Goal: Task Accomplishment & Management: Complete application form

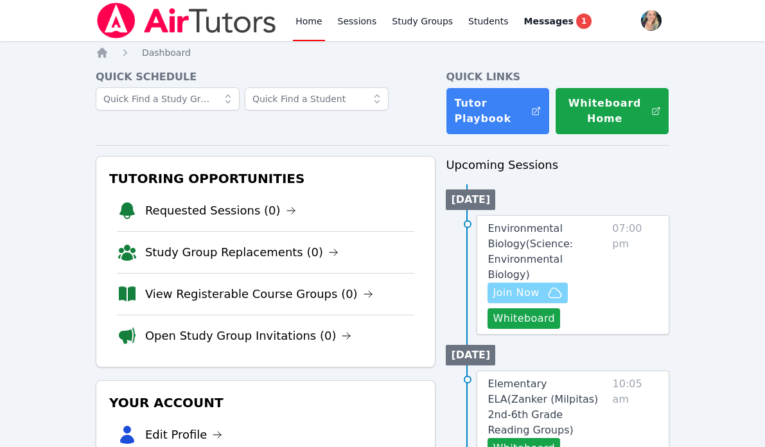
click at [536, 285] on span "Join Now" at bounding box center [516, 292] width 46 height 15
click at [529, 234] on span "Environmental Biology ( Science: Environmental Biology )" at bounding box center [529, 251] width 85 height 58
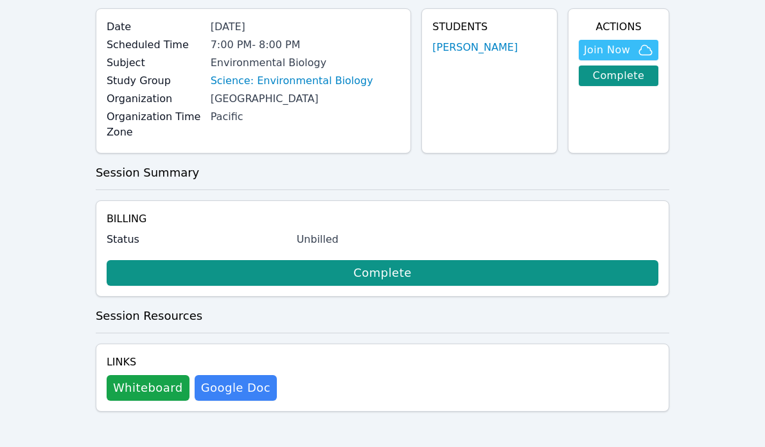
scroll to position [98, 0]
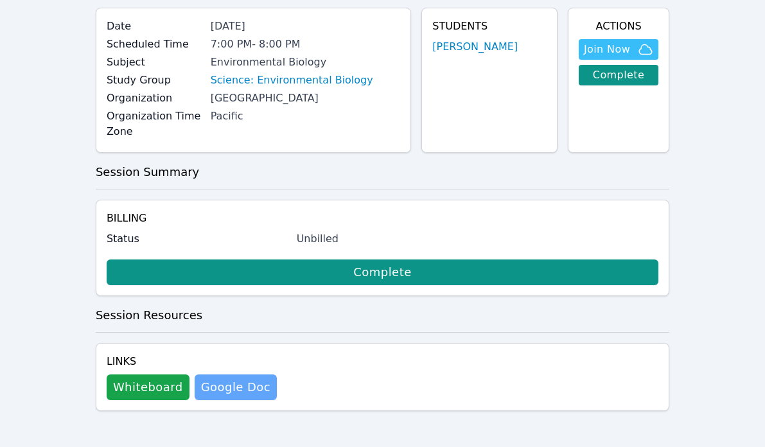
click at [225, 381] on link "Google Doc" at bounding box center [236, 387] width 82 height 26
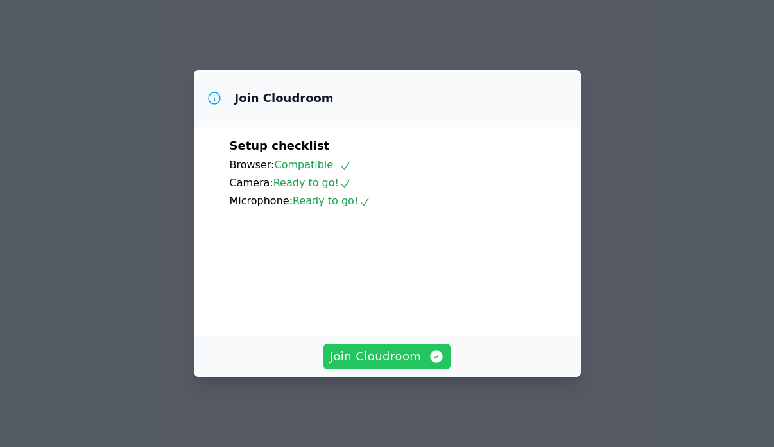
click at [395, 354] on span "Join Cloudroom" at bounding box center [387, 356] width 115 height 18
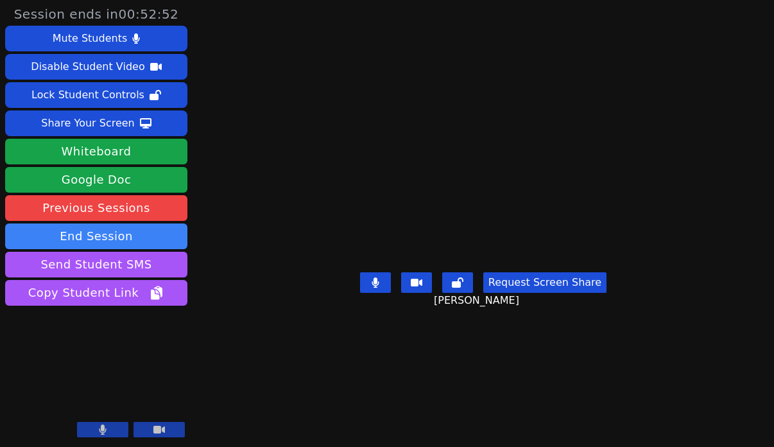
click at [345, 15] on main "[PERSON_NAME] Request Screen Share [PERSON_NAME]" at bounding box center [483, 223] width 358 height 447
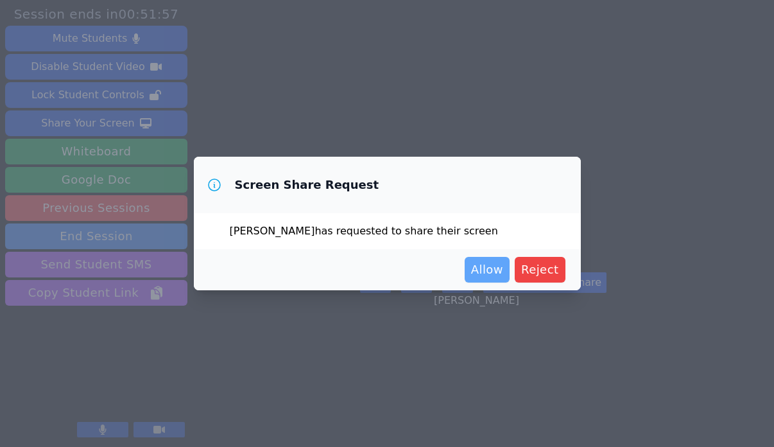
click at [500, 274] on span "Allow" at bounding box center [487, 270] width 32 height 18
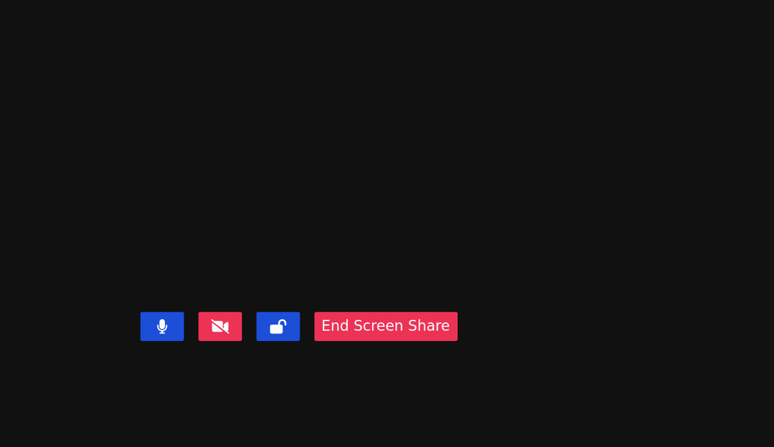
click at [487, 191] on video at bounding box center [422, 198] width 193 height 127
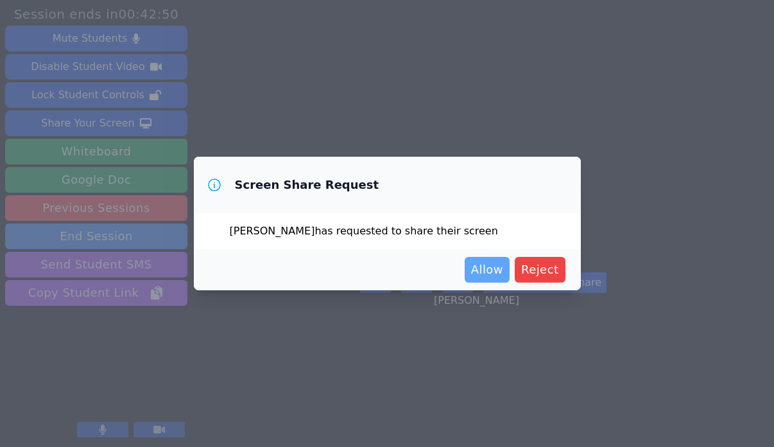
click at [480, 269] on span "Allow" at bounding box center [487, 270] width 32 height 18
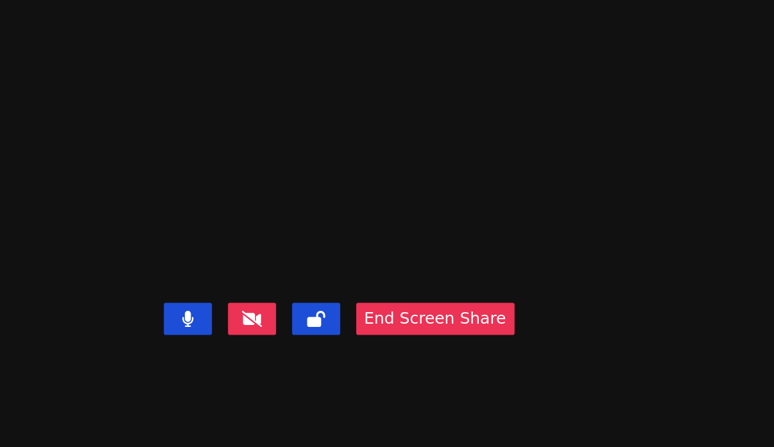
drag, startPoint x: 348, startPoint y: 259, endPoint x: 357, endPoint y: 263, distance: 9.5
click at [357, 261] on video at bounding box center [422, 198] width 193 height 127
click at [405, 261] on video at bounding box center [422, 198] width 193 height 127
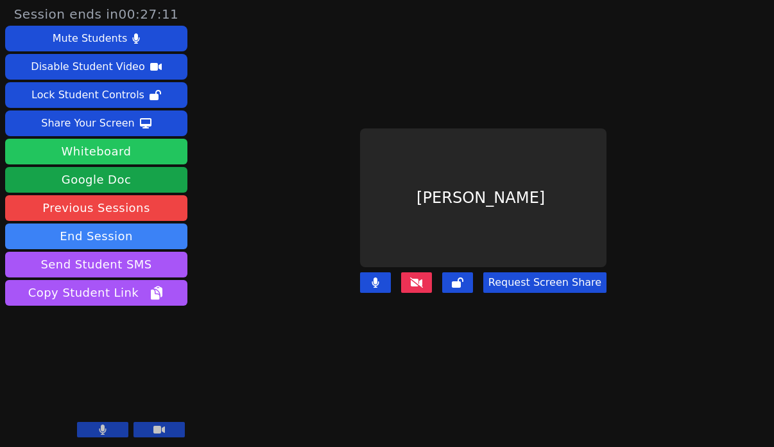
click at [135, 144] on button "Whiteboard" at bounding box center [96, 152] width 182 height 26
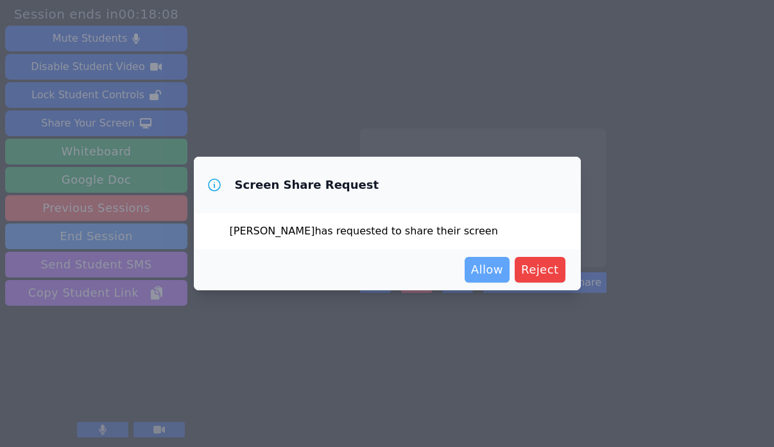
click at [489, 264] on span "Allow" at bounding box center [487, 270] width 32 height 18
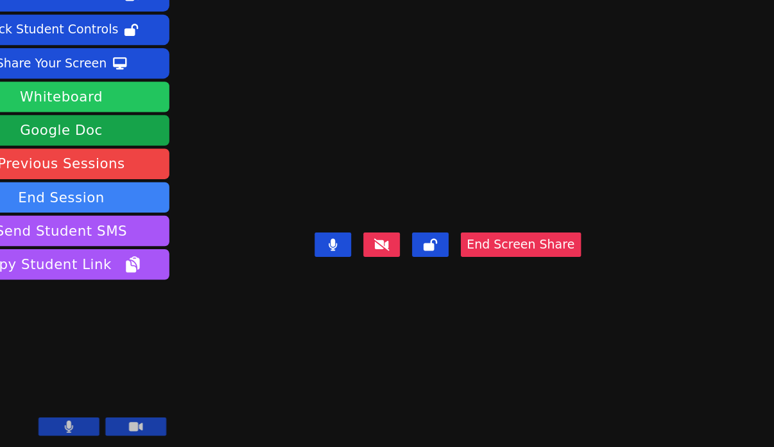
click at [123, 152] on button "Whiteboard" at bounding box center [96, 152] width 182 height 26
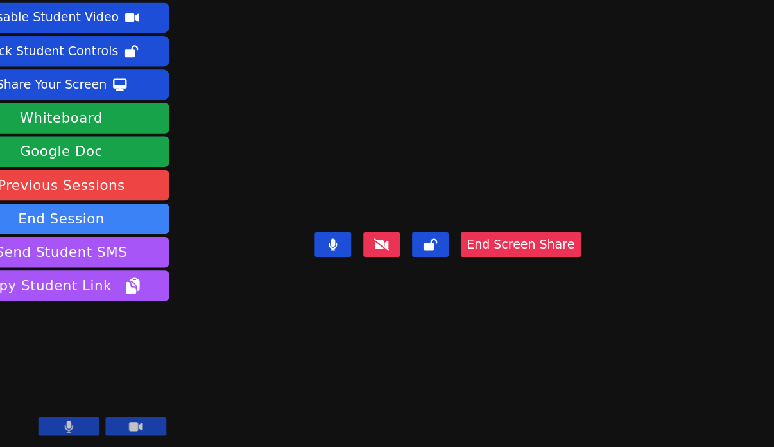
click at [368, 243] on video at bounding box center [422, 198] width 193 height 127
click at [365, 243] on video at bounding box center [422, 198] width 193 height 127
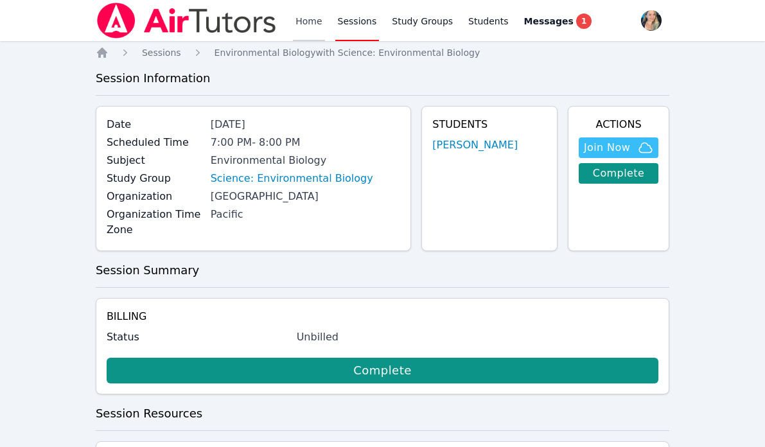
click at [310, 19] on link "Home" at bounding box center [308, 20] width 31 height 41
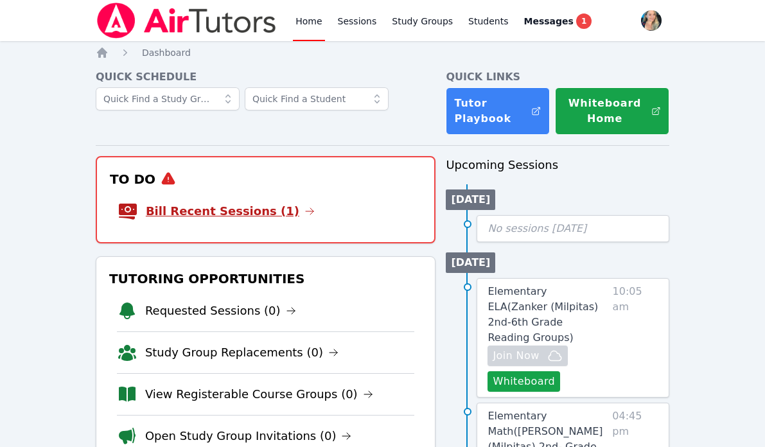
click at [258, 211] on link "Bill Recent Sessions (1)" at bounding box center [230, 211] width 169 height 18
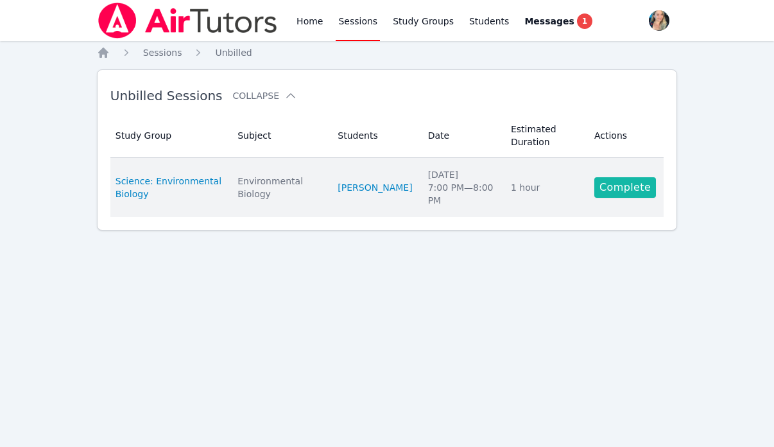
click at [612, 184] on link "Complete" at bounding box center [626, 187] width 62 height 21
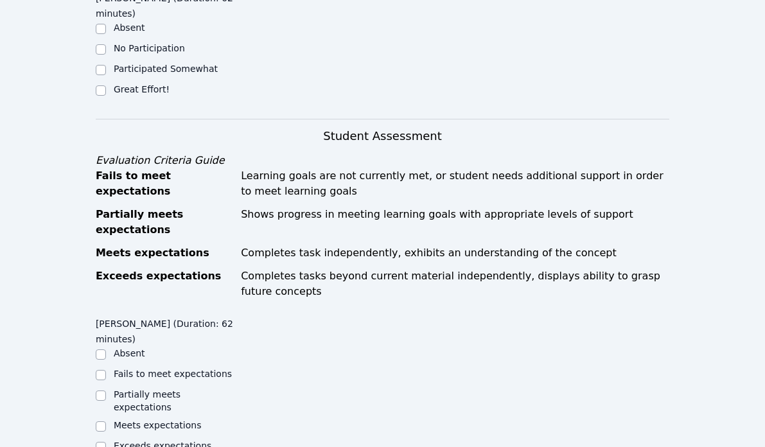
scroll to position [371, 0]
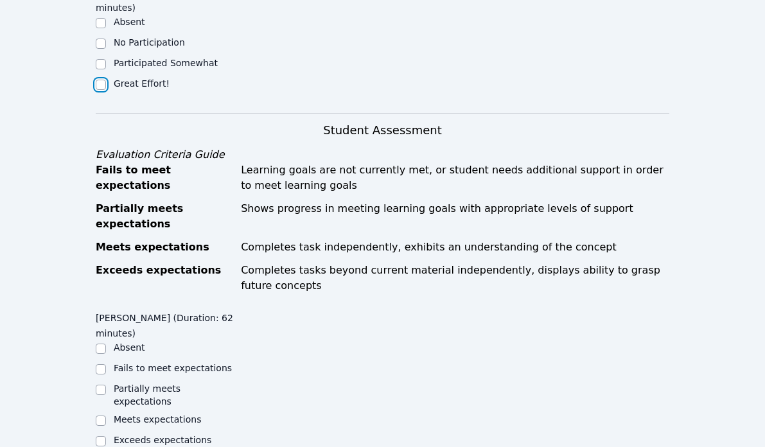
click at [101, 85] on input "Great Effort!" at bounding box center [101, 85] width 10 height 10
checkbox input "true"
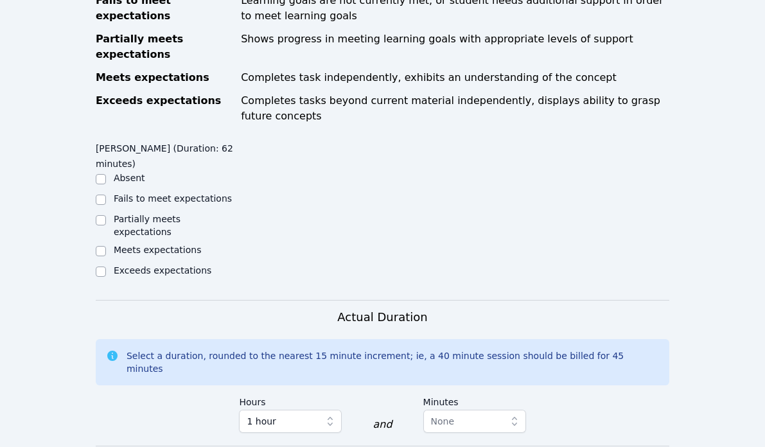
scroll to position [546, 0]
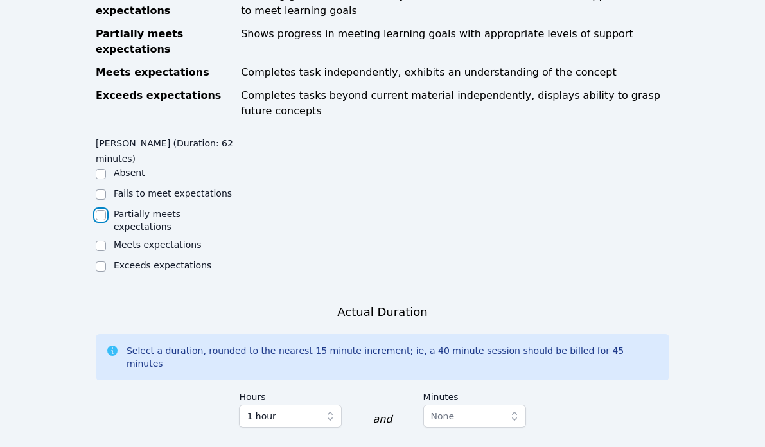
click at [102, 212] on input "Partially meets expectations" at bounding box center [101, 215] width 10 height 10
checkbox input "true"
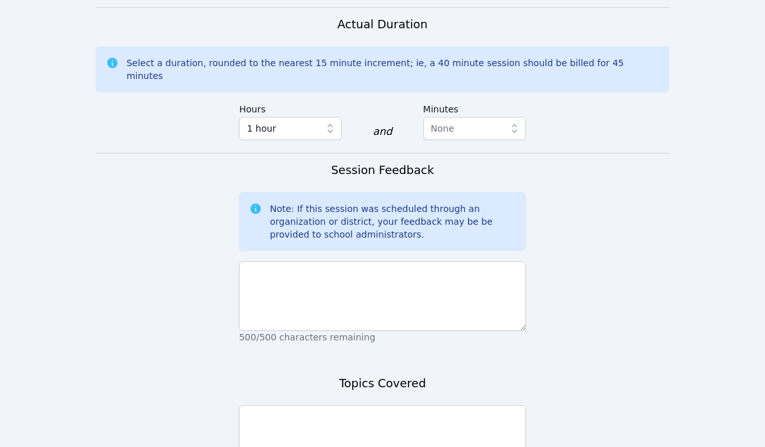
scroll to position [861, 0]
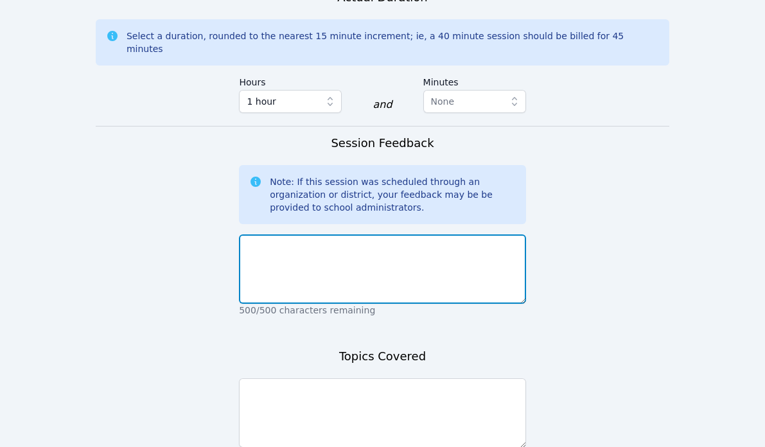
click at [300, 256] on textarea at bounding box center [382, 268] width 287 height 69
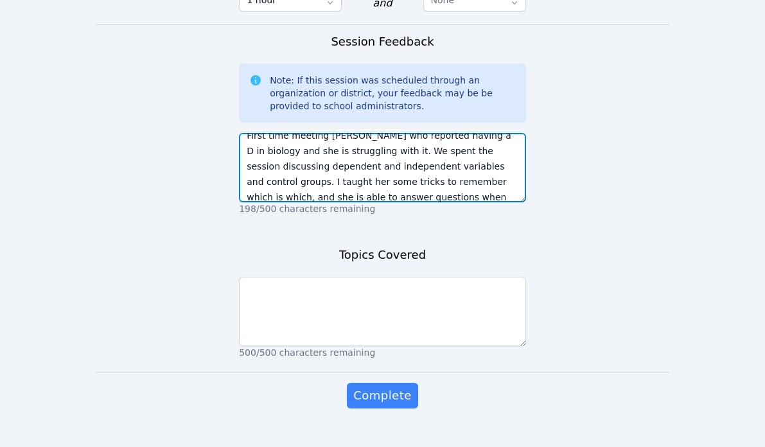
scroll to position [24, 0]
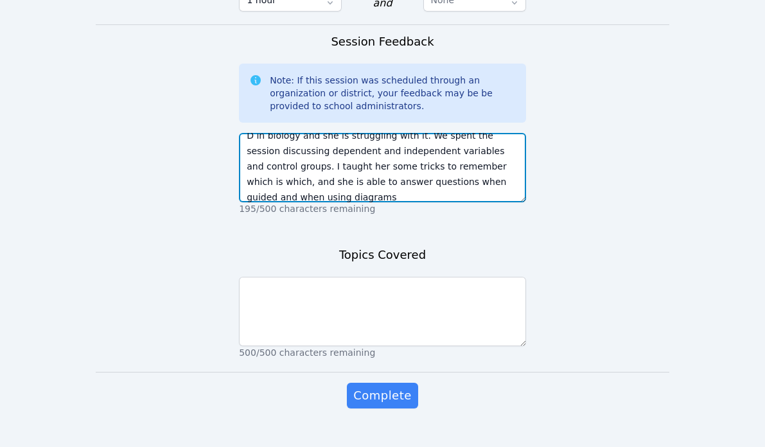
click at [352, 156] on textarea "First time meeting Osahon who reported having a D in biology and she is struggl…" at bounding box center [382, 167] width 287 height 69
click at [421, 156] on textarea "First time meeting Osahon who reported having a D in biology and she is struggl…" at bounding box center [382, 167] width 287 height 69
click at [471, 159] on textarea "First time meeting Osahon who reported having a D in biology and she is struggl…" at bounding box center [382, 167] width 287 height 69
click at [414, 170] on textarea "First time meeting Osahon who reported having a D in biology and she is struggl…" at bounding box center [382, 167] width 287 height 69
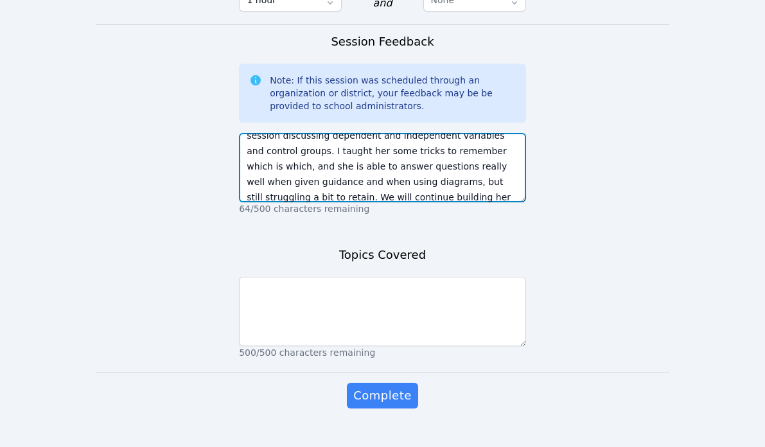
scroll to position [55, 0]
click at [288, 170] on textarea "First time meeting Osahon who reported having a D in biology and she is struggl…" at bounding box center [382, 167] width 287 height 69
type textarea "First time meeting Osahon who reported having a D in biology and she is struggl…"
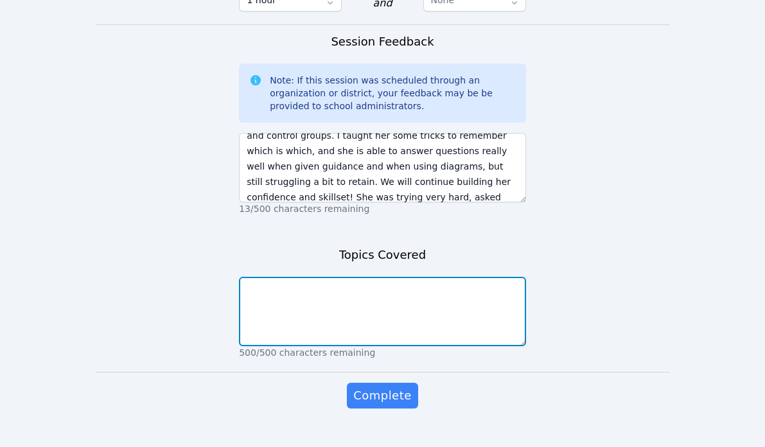
click at [326, 283] on textarea at bounding box center [382, 311] width 287 height 69
type textarea "d"
click at [246, 277] on textarea "dependent and independent variables" at bounding box center [382, 311] width 287 height 69
click at [353, 277] on textarea "control group, dependent and independent variables" at bounding box center [382, 311] width 287 height 69
click at [305, 277] on textarea "control group, dependent and independent variables" at bounding box center [382, 311] width 287 height 69
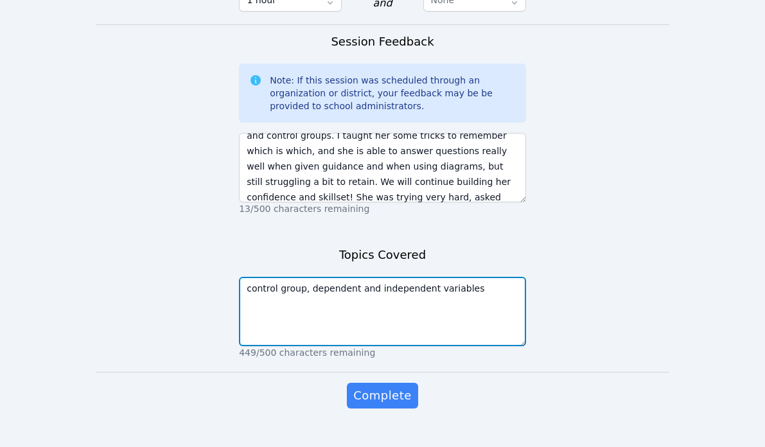
click at [309, 277] on textarea "control group, dependent and independent variables" at bounding box center [382, 311] width 287 height 69
click at [387, 277] on textarea "control group, independent and independent variables" at bounding box center [382, 311] width 287 height 69
type textarea "control group, independent and dependent variables"
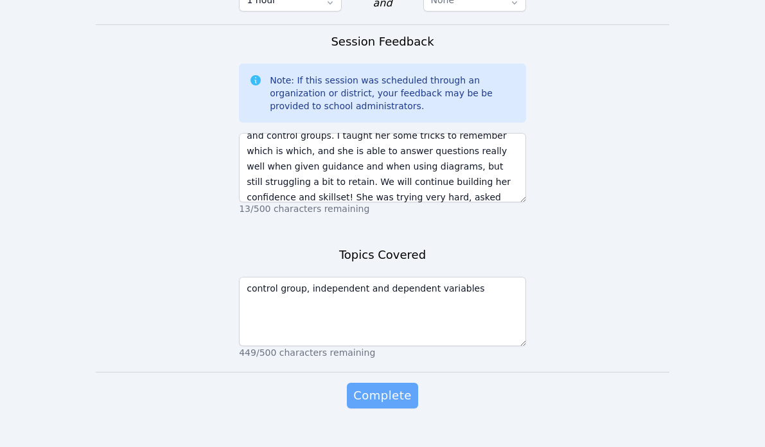
click at [390, 387] on span "Complete" at bounding box center [382, 396] width 58 height 18
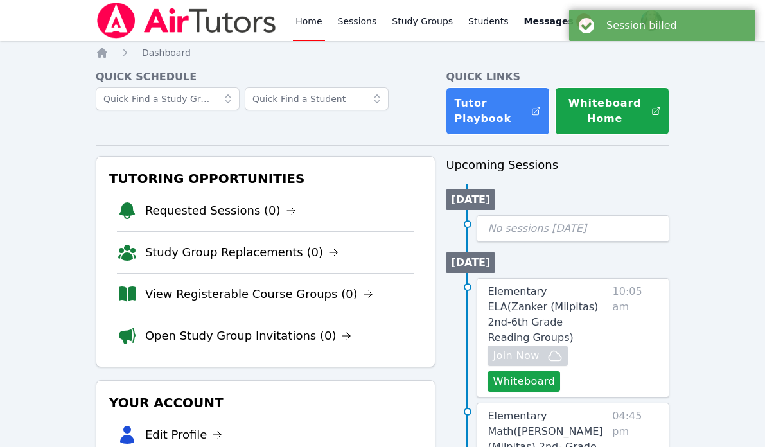
click at [307, 18] on link "Home" at bounding box center [308, 20] width 31 height 41
